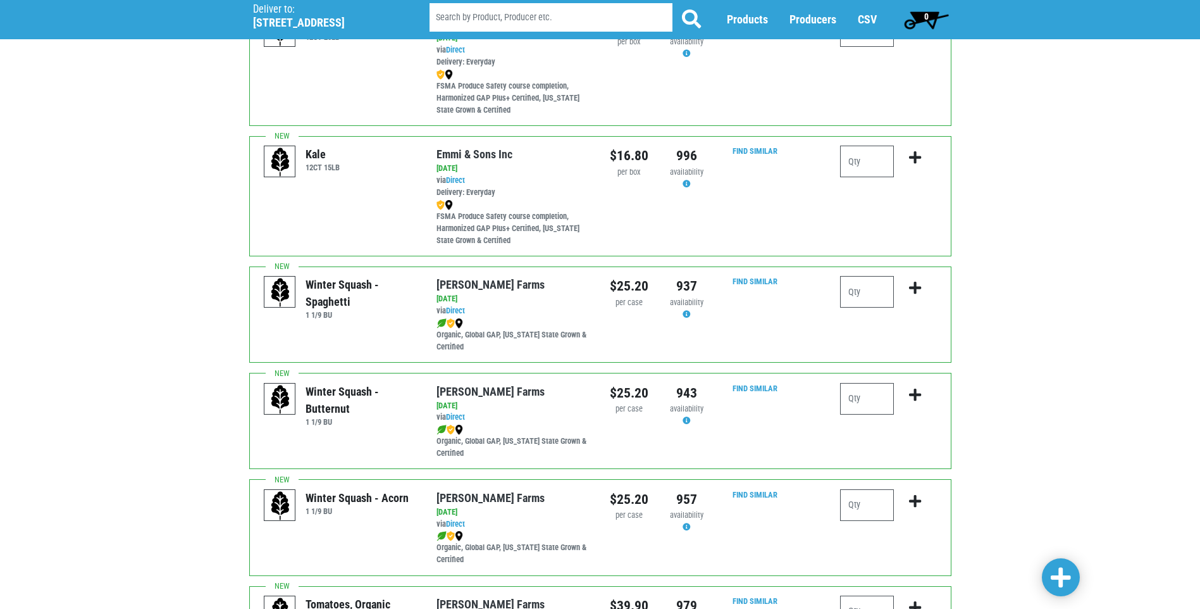
scroll to position [569, 0]
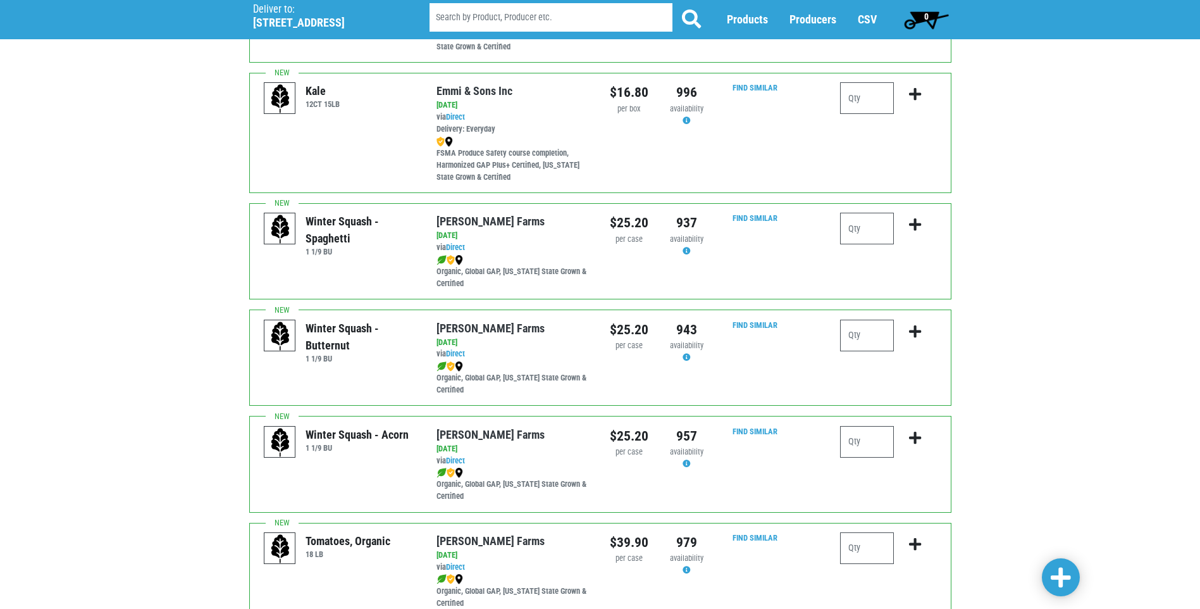
type input "10"
click at [859, 234] on input "number" at bounding box center [867, 229] width 54 height 32
type input "1"
click at [888, 354] on div at bounding box center [867, 341] width 54 height 42
click at [881, 347] on input "number" at bounding box center [867, 336] width 54 height 32
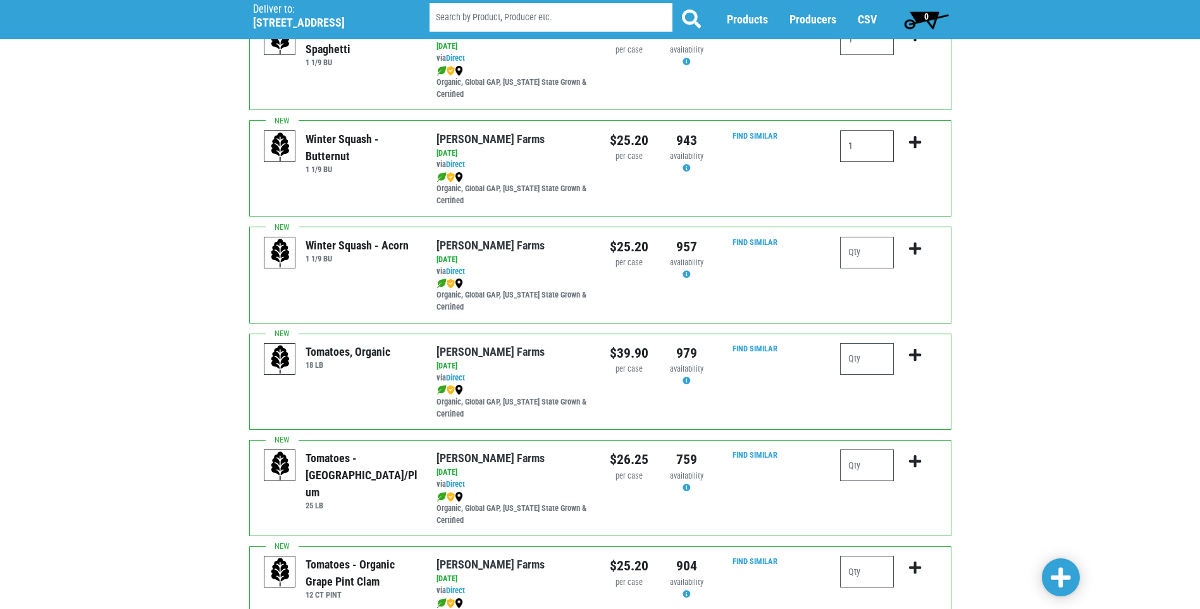
scroll to position [759, 0]
type input "1"
click at [857, 469] on input "number" at bounding box center [867, 465] width 54 height 32
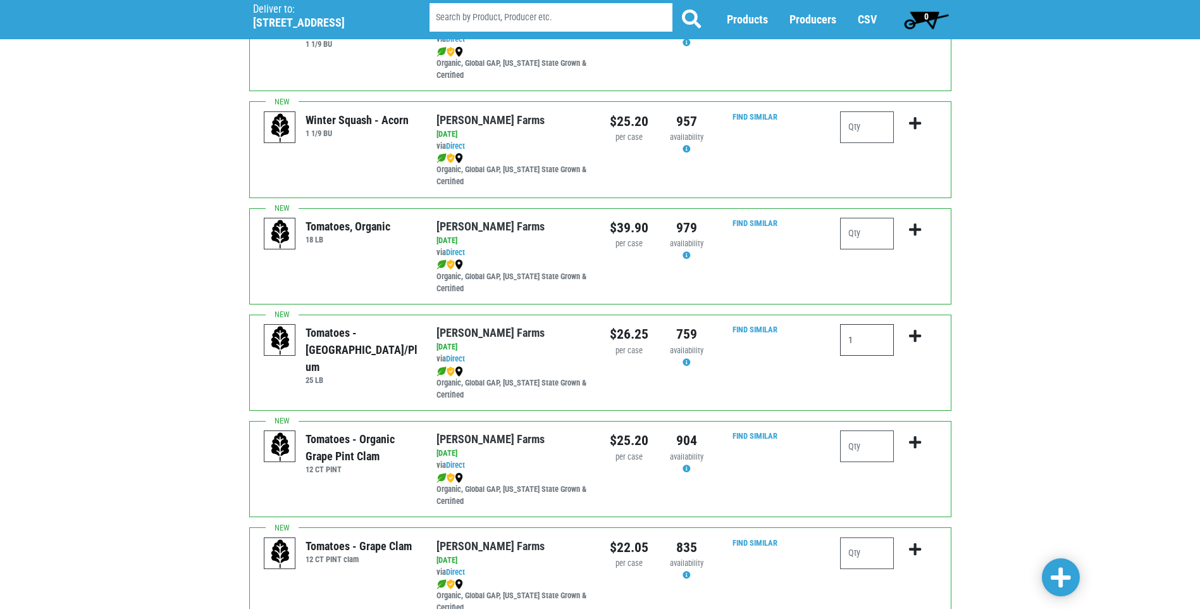
scroll to position [886, 0]
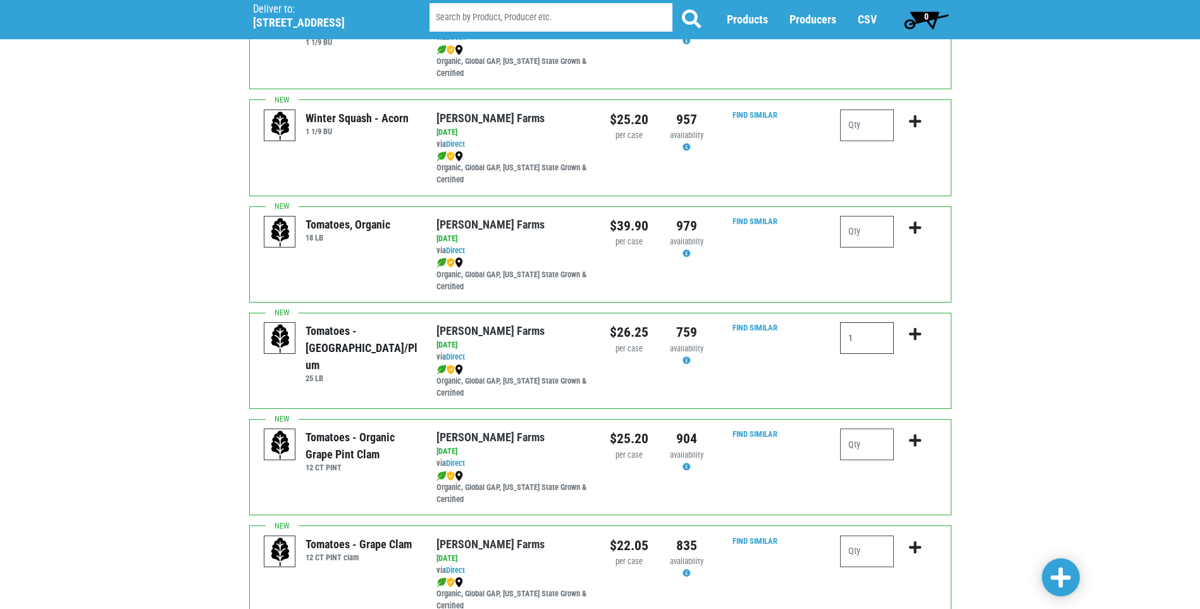
type input "1"
click at [880, 449] on input "number" at bounding box center [867, 444] width 54 height 32
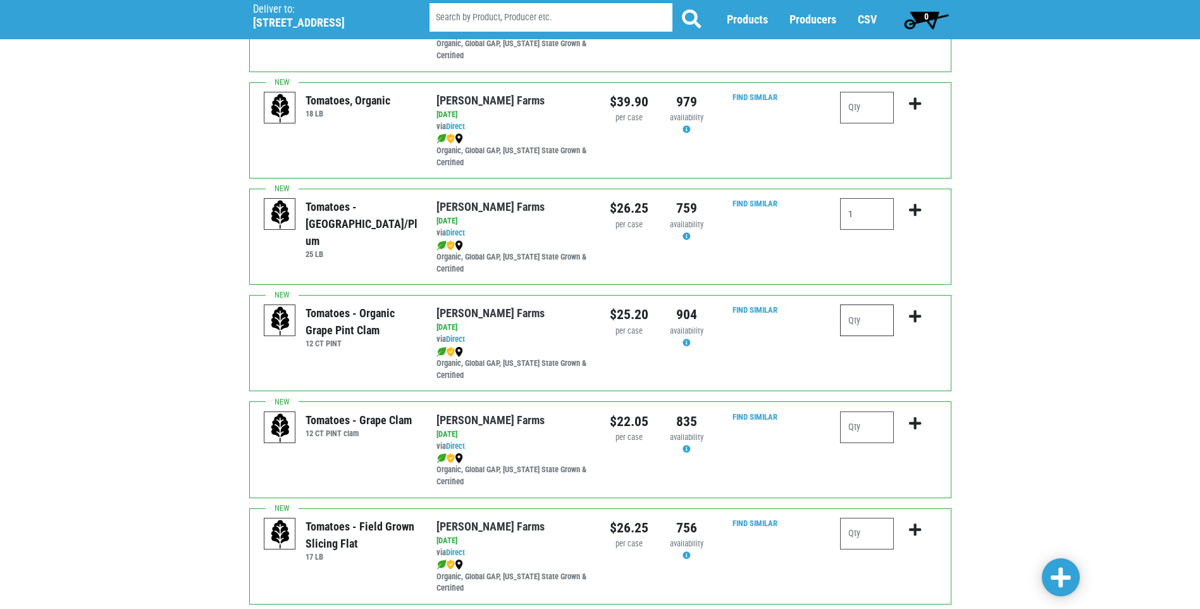
scroll to position [1012, 0]
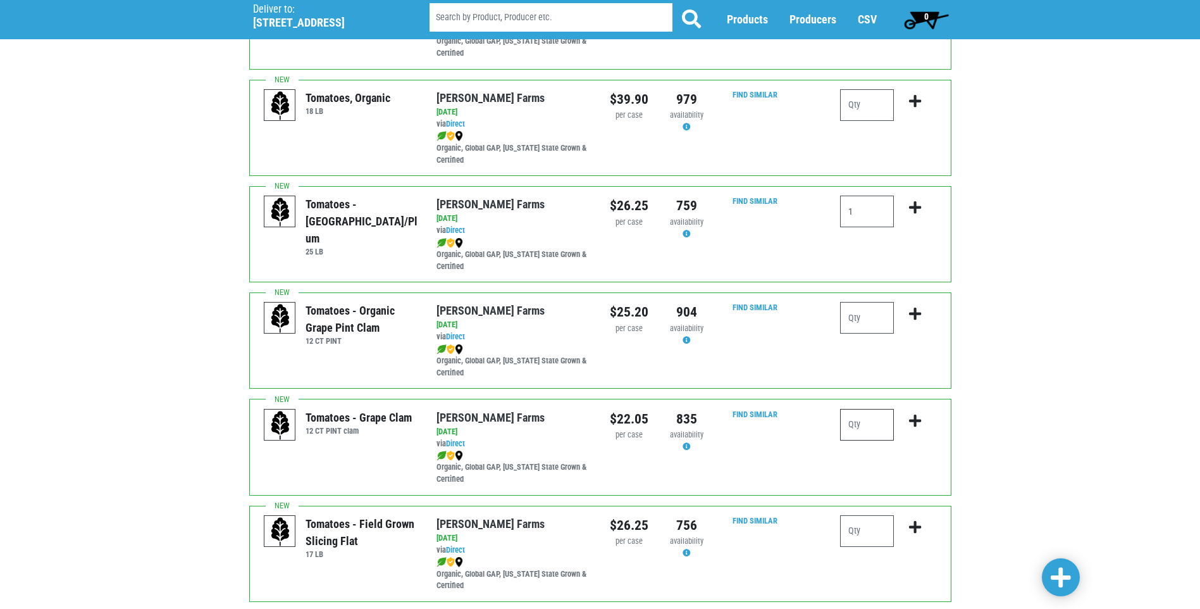
click at [869, 430] on input "number" at bounding box center [867, 425] width 54 height 32
click at [861, 534] on input "number" at bounding box center [867, 531] width 54 height 32
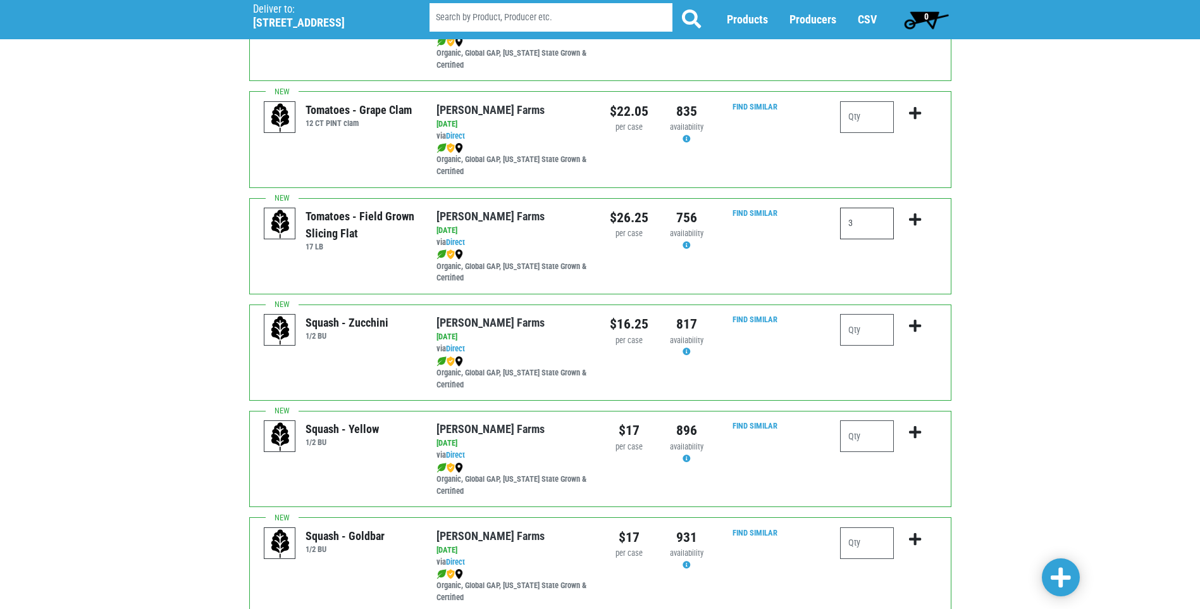
scroll to position [1392, 0]
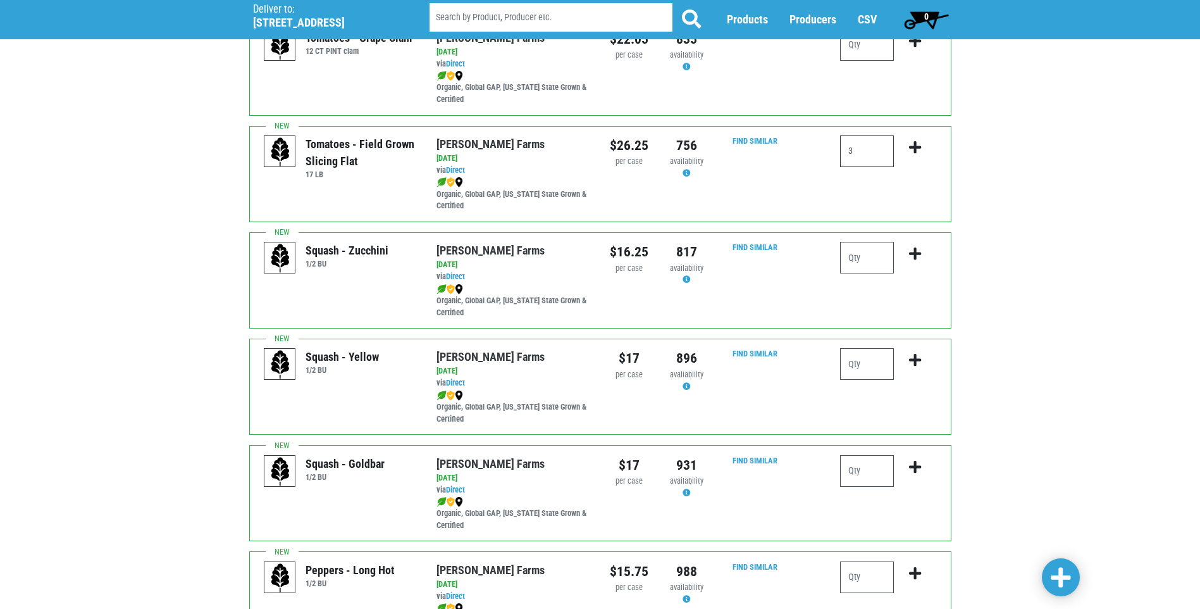
type input "3"
click at [861, 262] on input "number" at bounding box center [867, 258] width 54 height 32
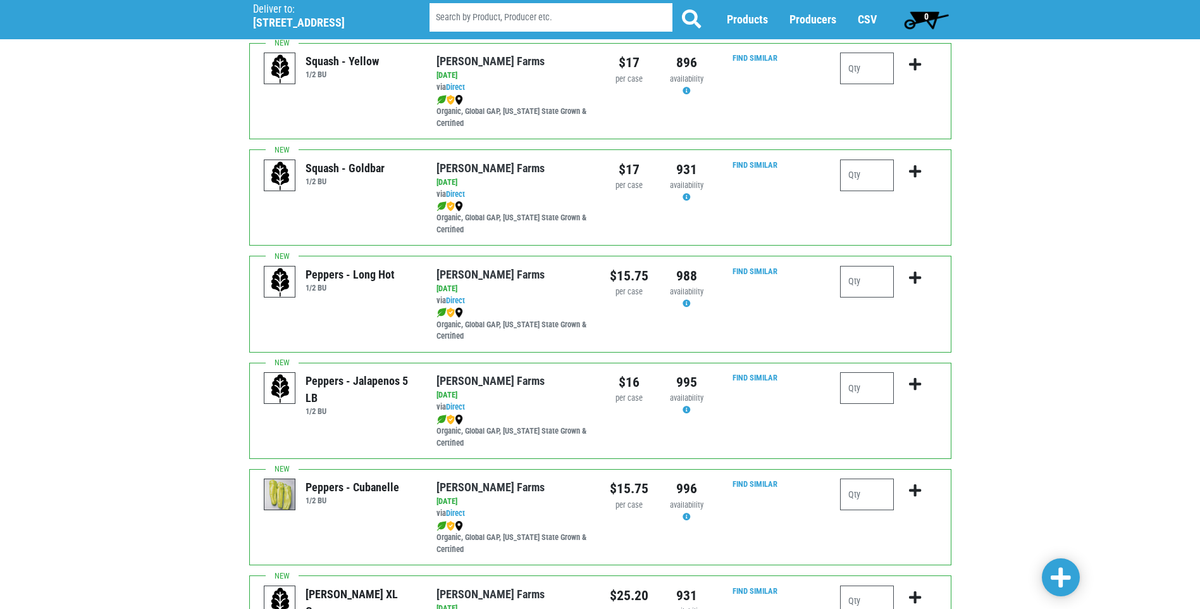
scroll to position [1831, 0]
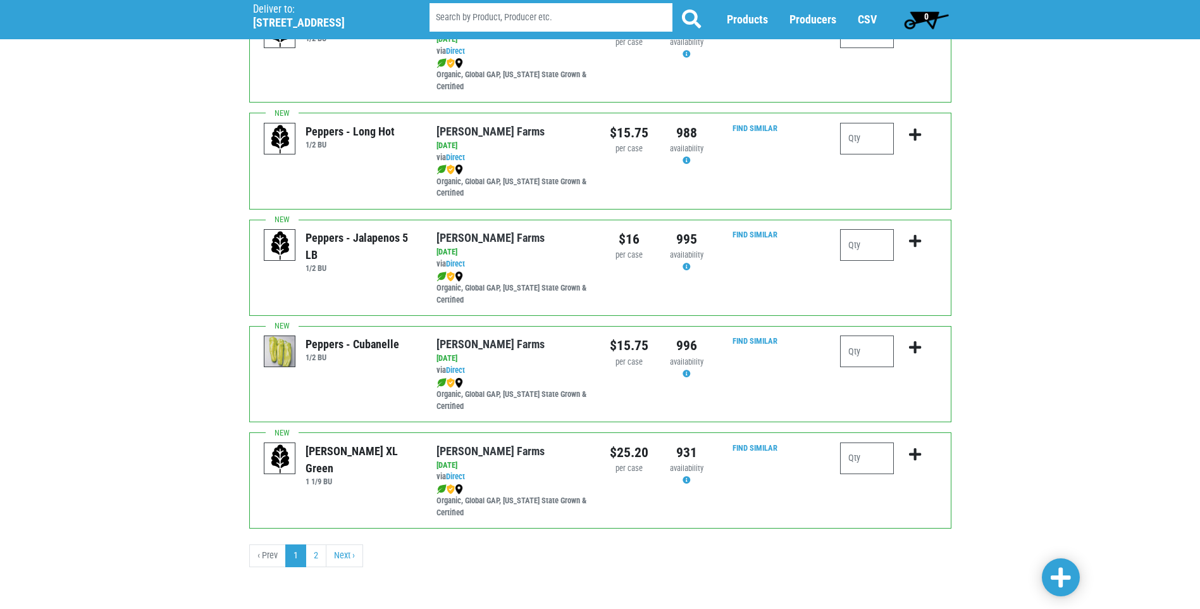
type input "2"
click at [1058, 584] on span at bounding box center [1061, 577] width 20 height 23
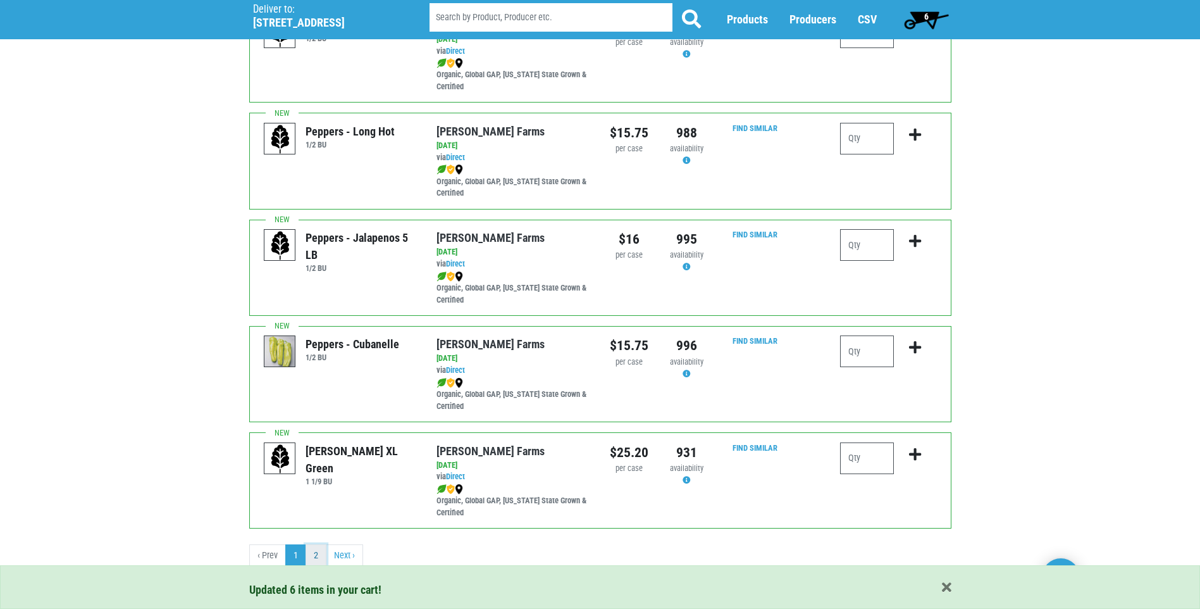
click at [314, 555] on link "2" at bounding box center [316, 555] width 21 height 23
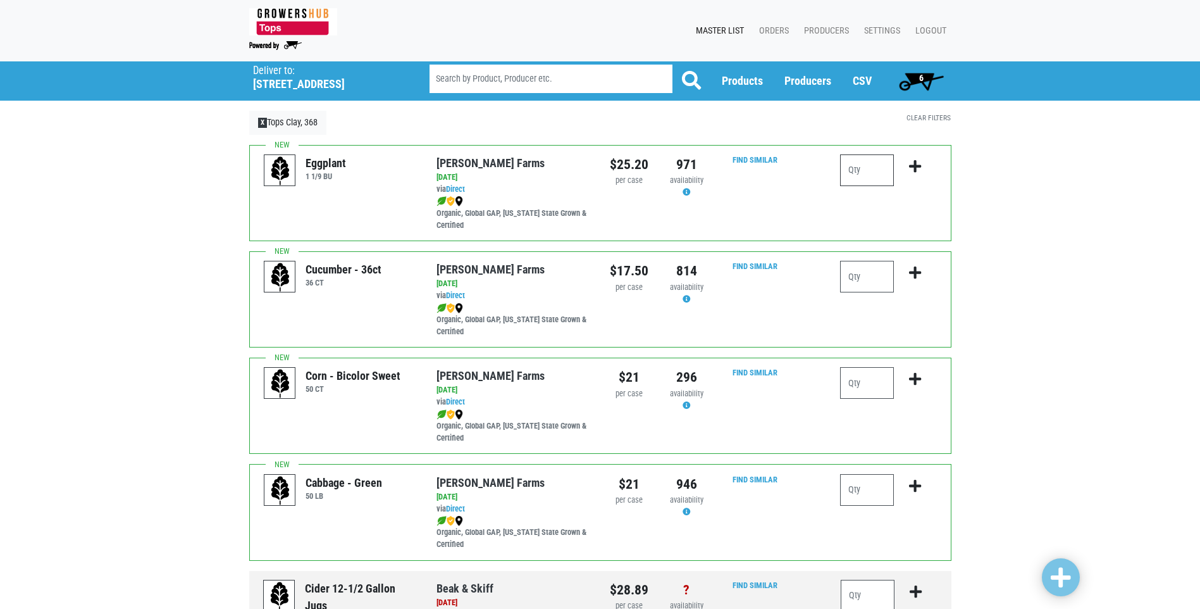
click at [847, 165] on input "number" at bounding box center [867, 170] width 54 height 32
type input "1"
click at [871, 281] on input "number" at bounding box center [867, 277] width 54 height 32
type input "3"
click at [874, 385] on input "number" at bounding box center [867, 383] width 54 height 32
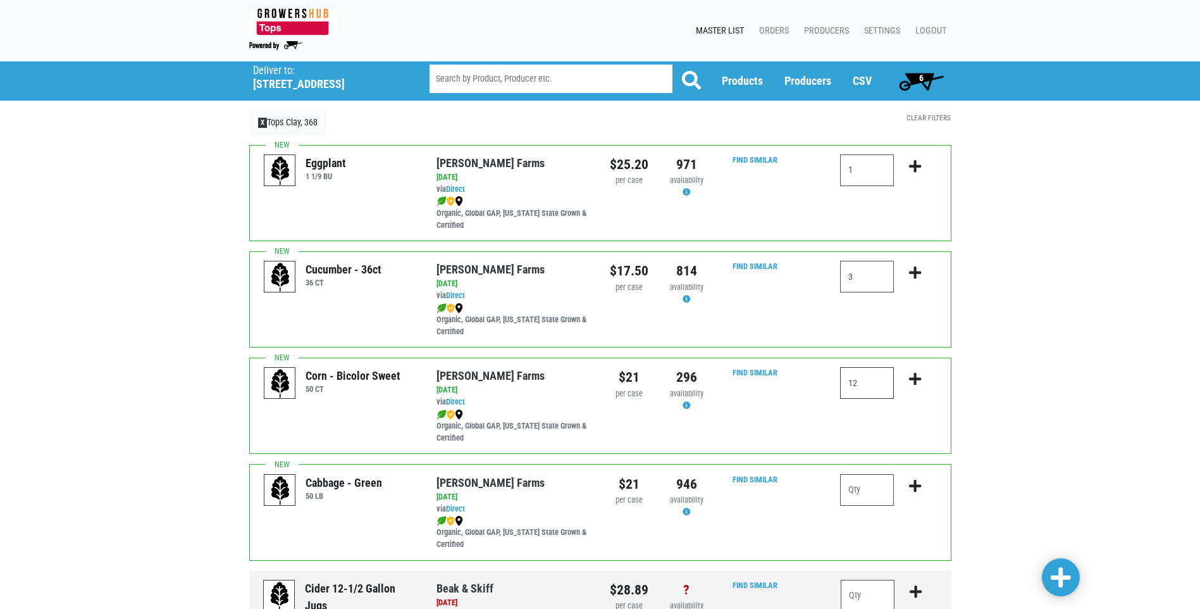
type input "12"
click at [1049, 578] on link at bounding box center [1061, 577] width 38 height 38
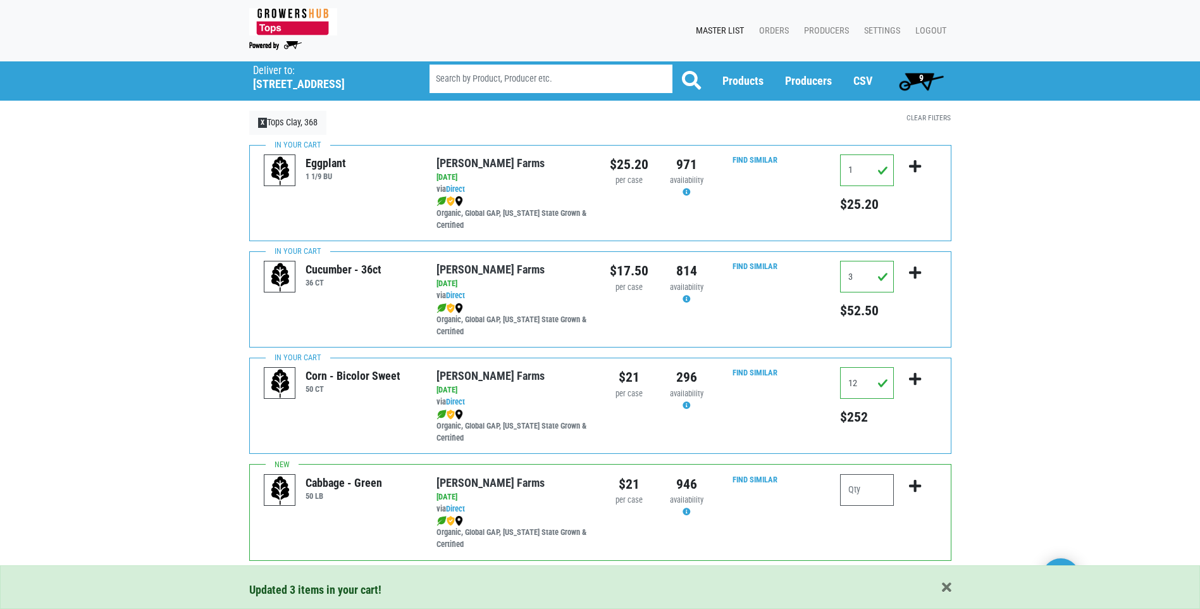
click at [931, 78] on span "9" at bounding box center [921, 80] width 56 height 25
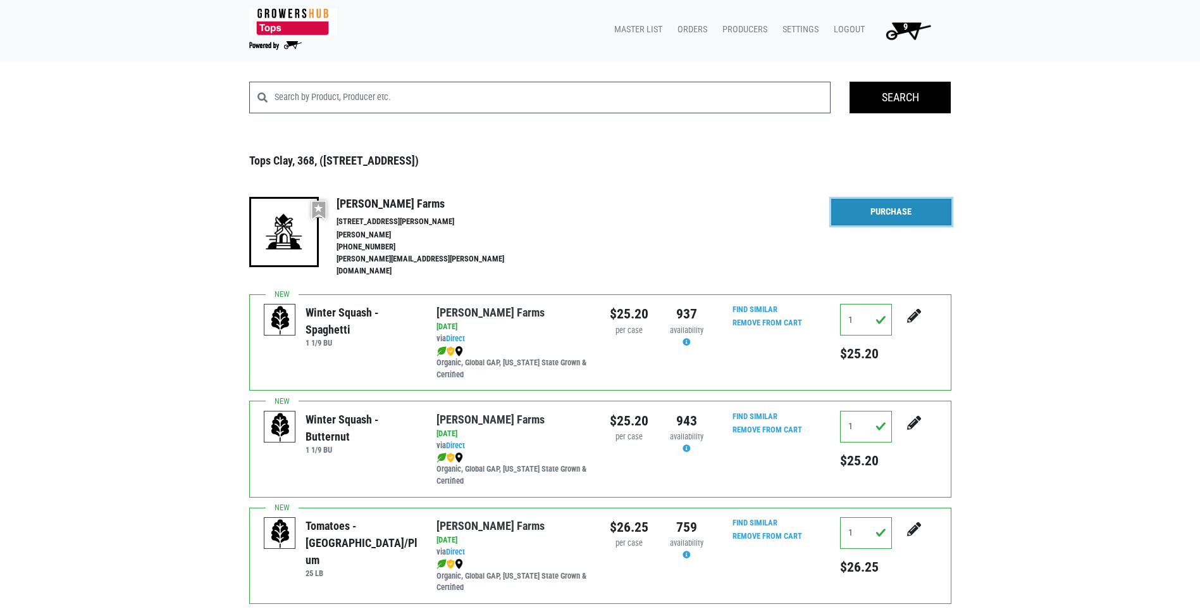
click at [905, 214] on link "Purchase" at bounding box center [891, 212] width 120 height 27
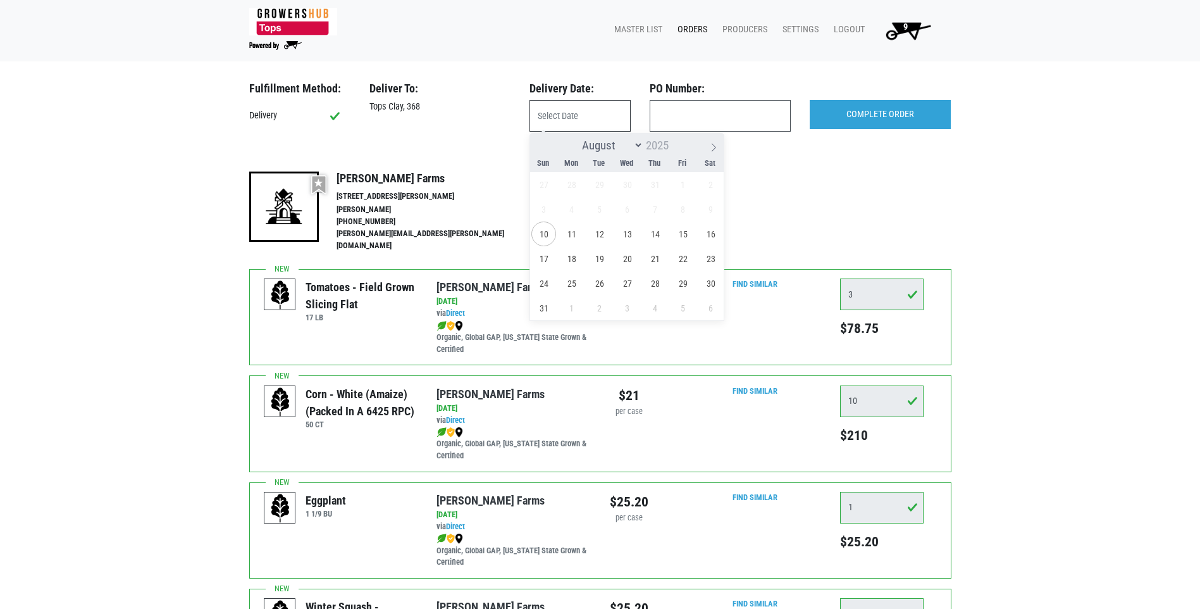
click at [597, 113] on input "text" at bounding box center [580, 116] width 101 height 32
click at [577, 233] on span "11" at bounding box center [571, 233] width 25 height 25
type input "[DATE]"
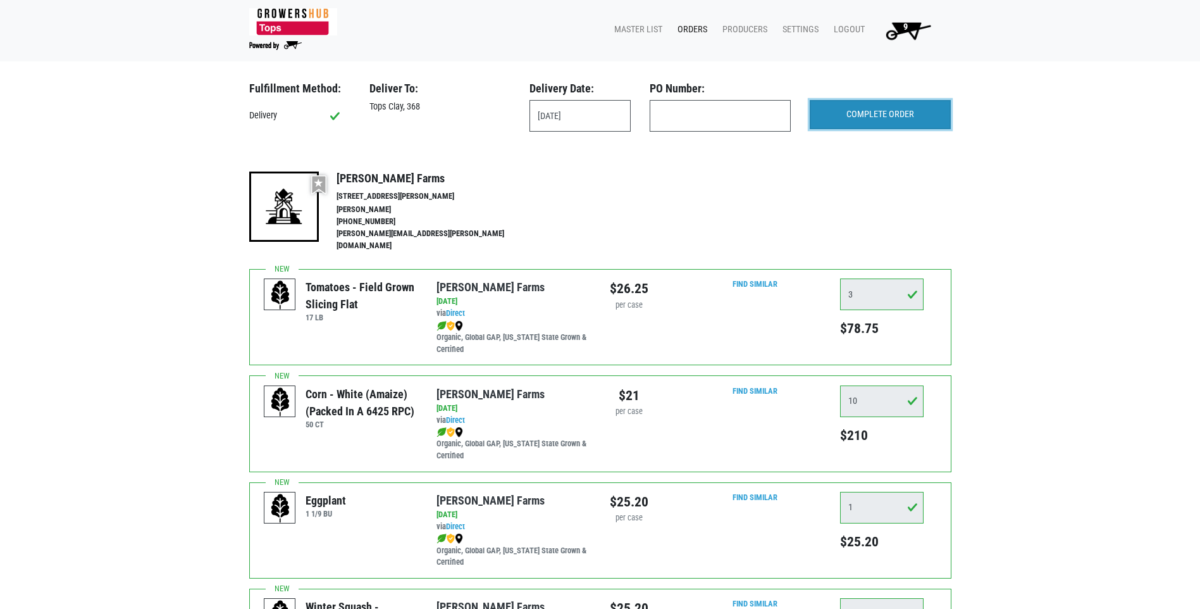
click at [919, 120] on input "COMPLETE ORDER" at bounding box center [880, 114] width 141 height 29
